Goal: Complete application form

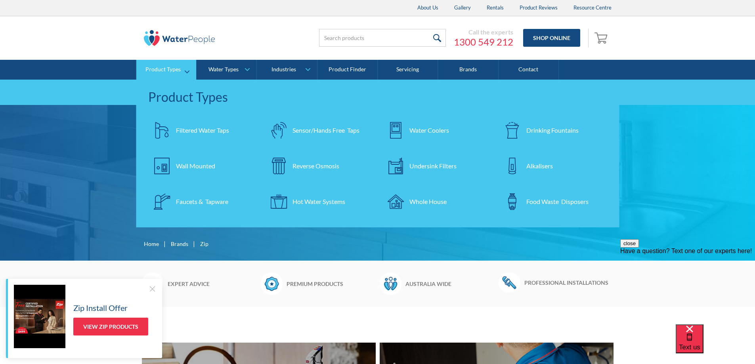
click at [171, 69] on div "Product Types" at bounding box center [162, 69] width 35 height 7
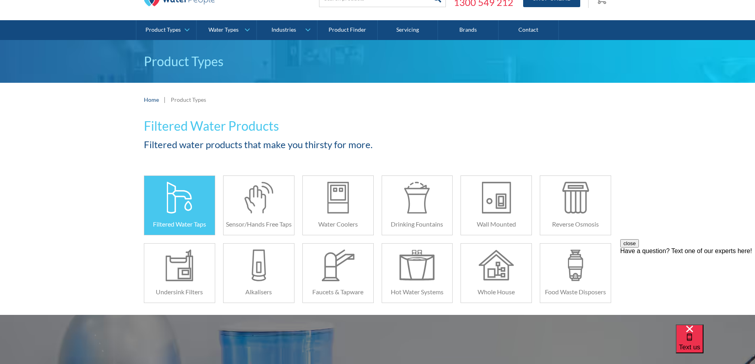
click at [181, 206] on div at bounding box center [179, 198] width 35 height 32
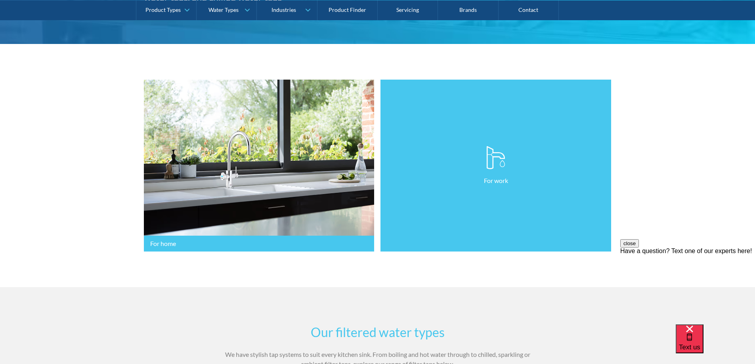
click at [490, 180] on p "For work" at bounding box center [496, 181] width 24 height 10
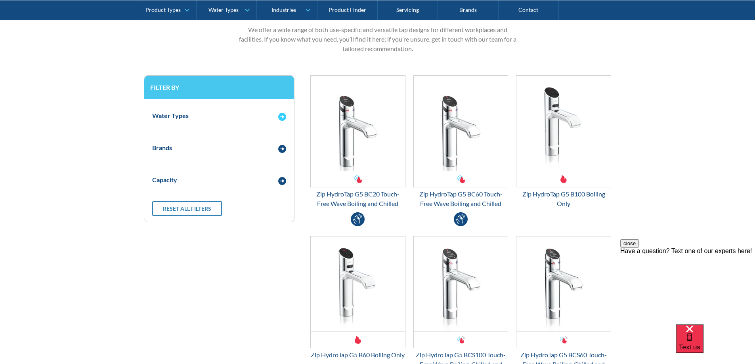
click at [281, 117] on img "Email Form 3" at bounding box center [282, 117] width 8 height 8
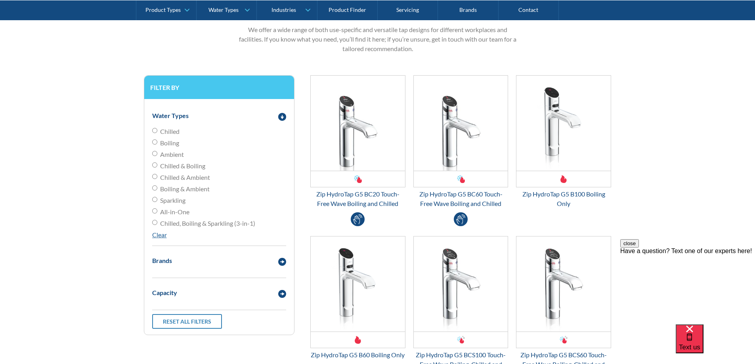
click at [156, 142] on input "Boiling" at bounding box center [154, 142] width 5 height 5
radio input "true"
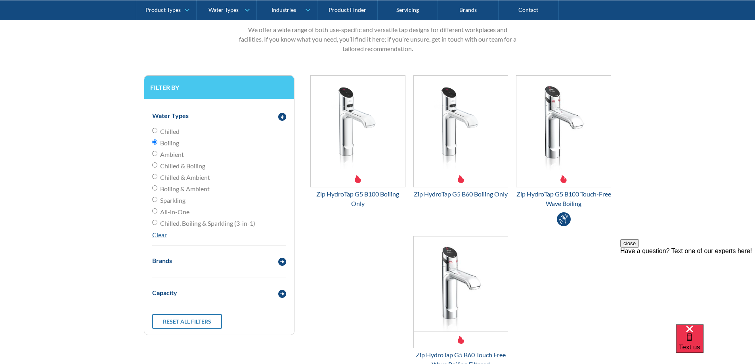
click at [149, 165] on div "Water Types Chilled Boiling Ambient Chilled & Boiling Chilled & Ambient Boiling…" at bounding box center [219, 217] width 150 height 236
click at [154, 165] on input "Chilled & Boiling" at bounding box center [154, 165] width 5 height 5
radio input "true"
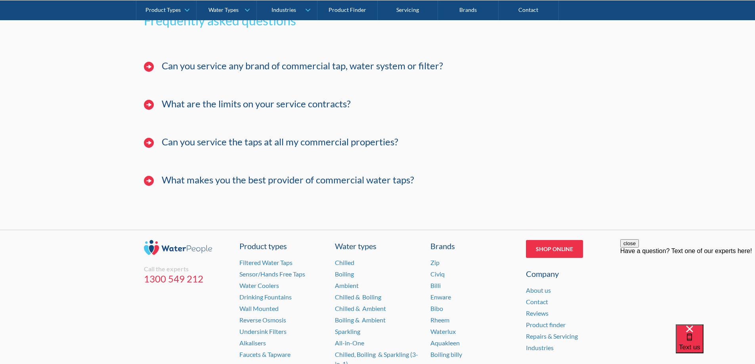
scroll to position [2884, 0]
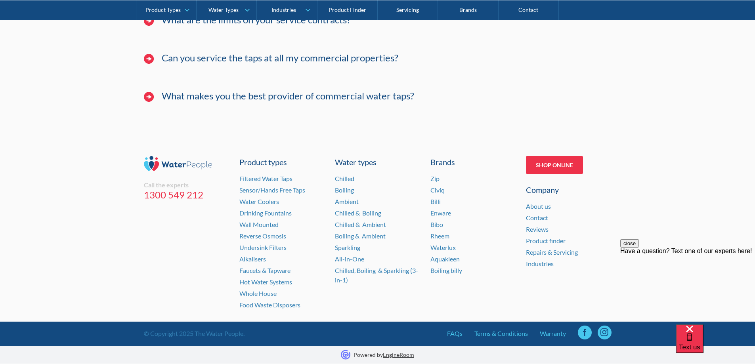
drag, startPoint x: 758, startPoint y: 255, endPoint x: 75, endPoint y: 9, distance: 726.5
click at [534, 217] on link "Contact" at bounding box center [537, 218] width 22 height 8
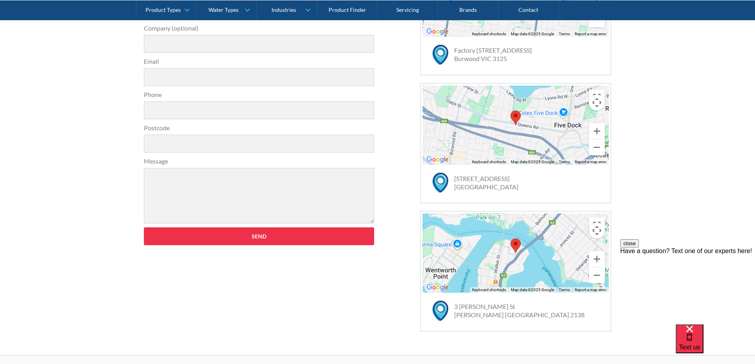
scroll to position [198, 0]
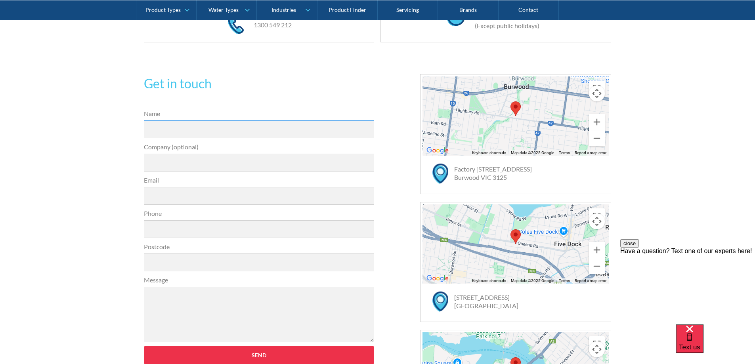
click at [170, 125] on input "Name" at bounding box center [259, 130] width 231 height 18
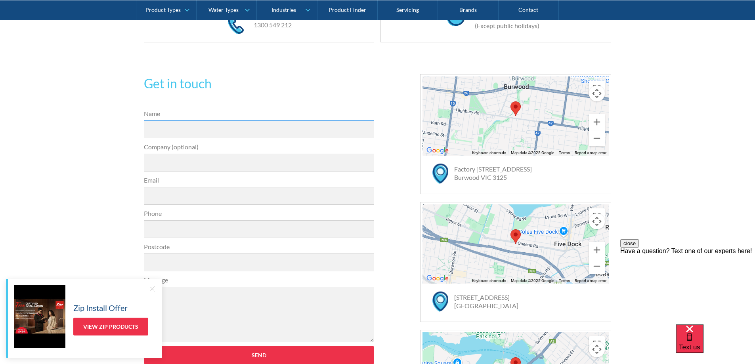
click at [159, 125] on input "Name" at bounding box center [259, 130] width 231 height 18
click at [183, 134] on input "Loula" at bounding box center [259, 130] width 231 height 18
type input "Loula Yannopoulos"
type input "Uniting Agewell (Burwood East)"
type input "lyannopoulos@unitingagewell.org"
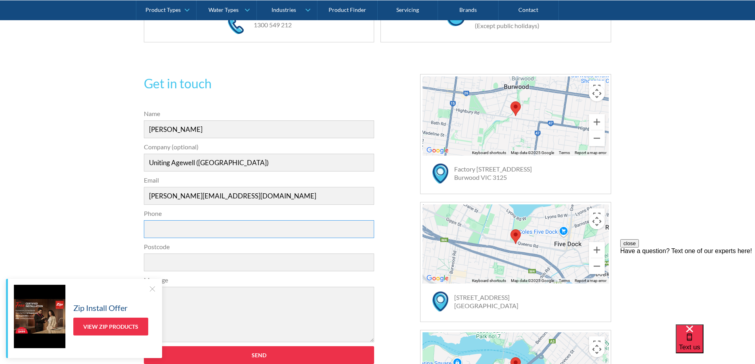
click at [152, 227] on input "Phone" at bounding box center [259, 229] width 231 height 18
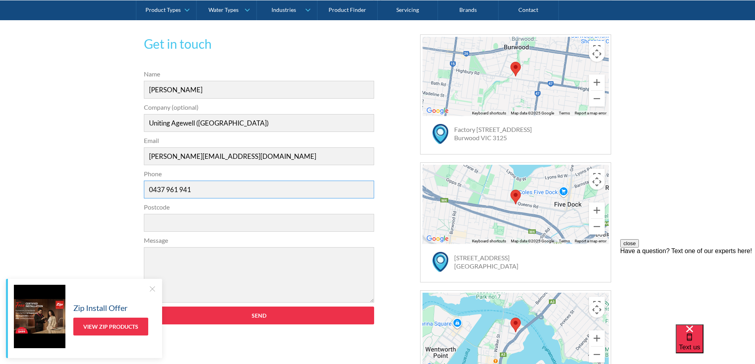
type input "0437 961 941"
click at [182, 222] on input "Postcode" at bounding box center [259, 223] width 231 height 18
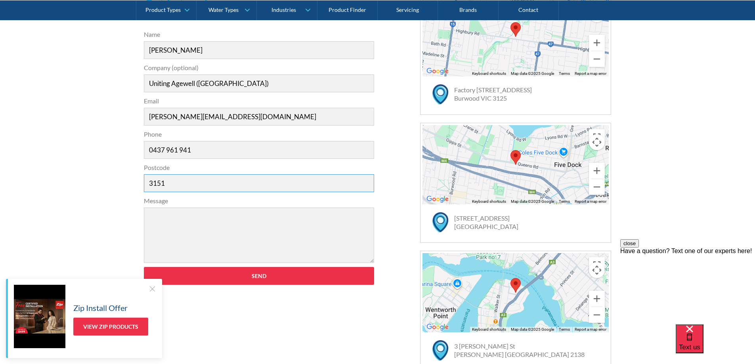
scroll to position [317, 0]
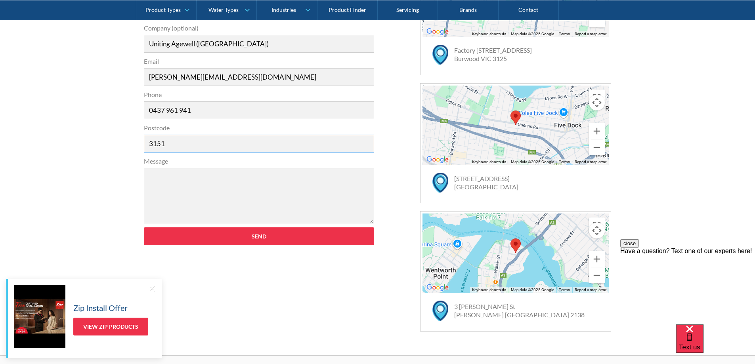
type input "3151"
click at [158, 173] on textarea "Message" at bounding box center [259, 196] width 231 height 56
click at [199, 179] on textarea "Hello, Could" at bounding box center [259, 196] width 231 height 56
drag, startPoint x: 246, startPoint y: 78, endPoint x: 99, endPoint y: 86, distance: 147.7
click at [99, 86] on div "Get in touch 31a2535b1fa56df3e4085a503ca978b33ae07608c9274f6380584a90323ec471d3…" at bounding box center [377, 143] width 755 height 424
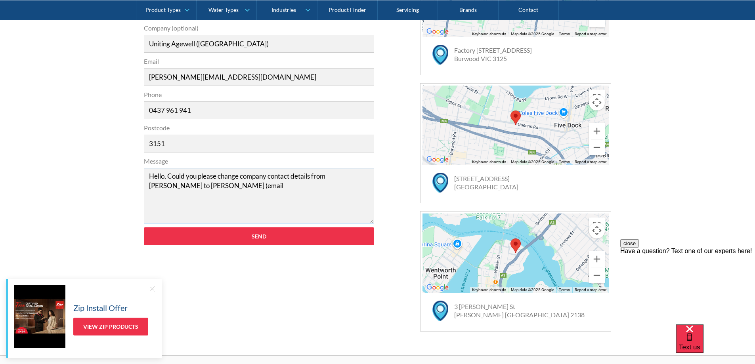
click at [247, 188] on textarea "Hello, Could you please change company contact details from Sue Ryan to Loula Y…" at bounding box center [259, 196] width 231 height 56
paste textarea "lyannopoulos@unitingagewell.org"
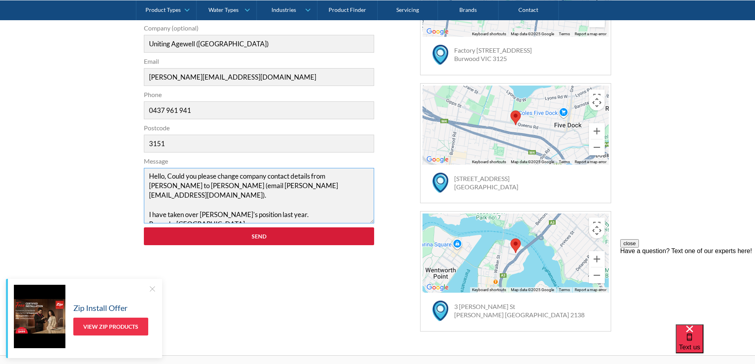
type textarea "Hello, Could you please change company contact details from Sue Ryan to Loula Y…"
drag, startPoint x: 264, startPoint y: 236, endPoint x: 328, endPoint y: 224, distance: 65.0
click at [324, 228] on input "Send" at bounding box center [259, 237] width 231 height 18
